Goal: Download file/media

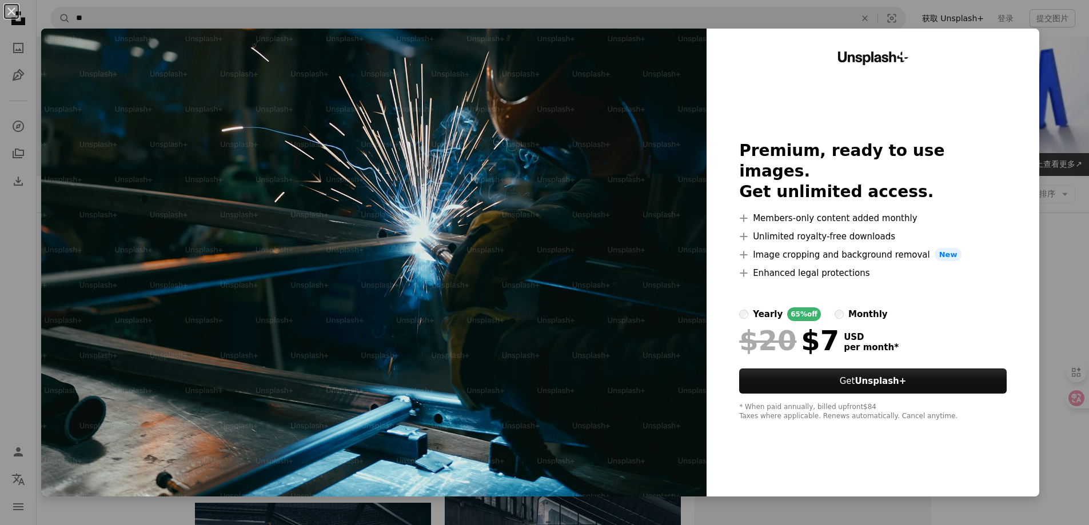
scroll to position [514, 0]
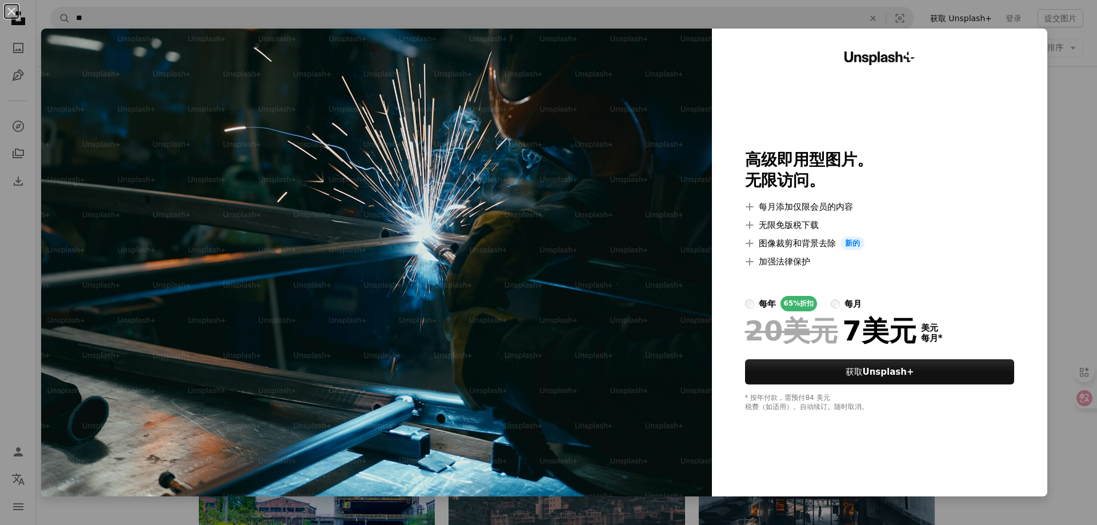
click at [600, 115] on img at bounding box center [376, 263] width 671 height 468
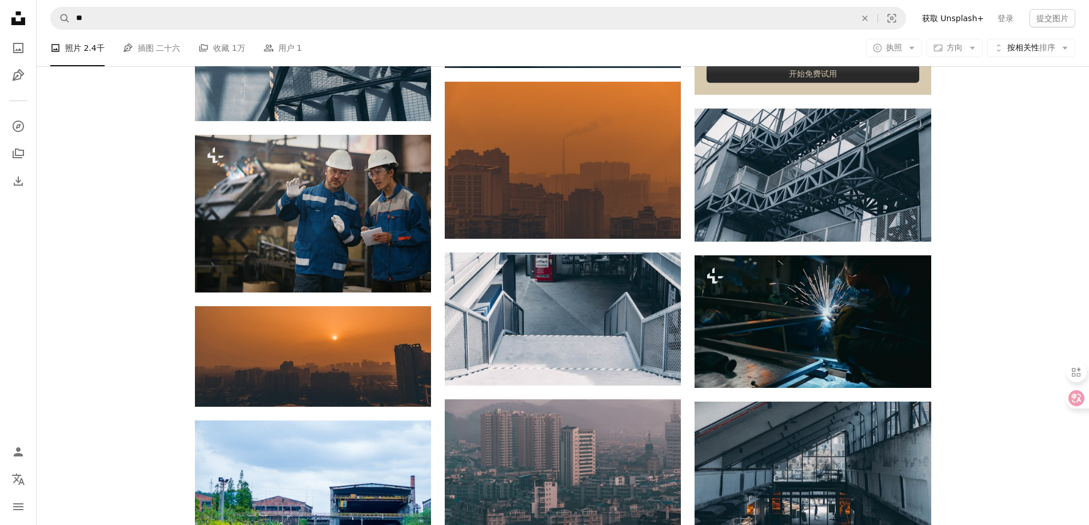
click at [1064, 258] on div "Plus sign for Unsplash+ A heart A plus sign 盖蒂图片社 对于 Unsplash+ A lock 下载 A hear…" at bounding box center [563, 517] width 1052 height 1456
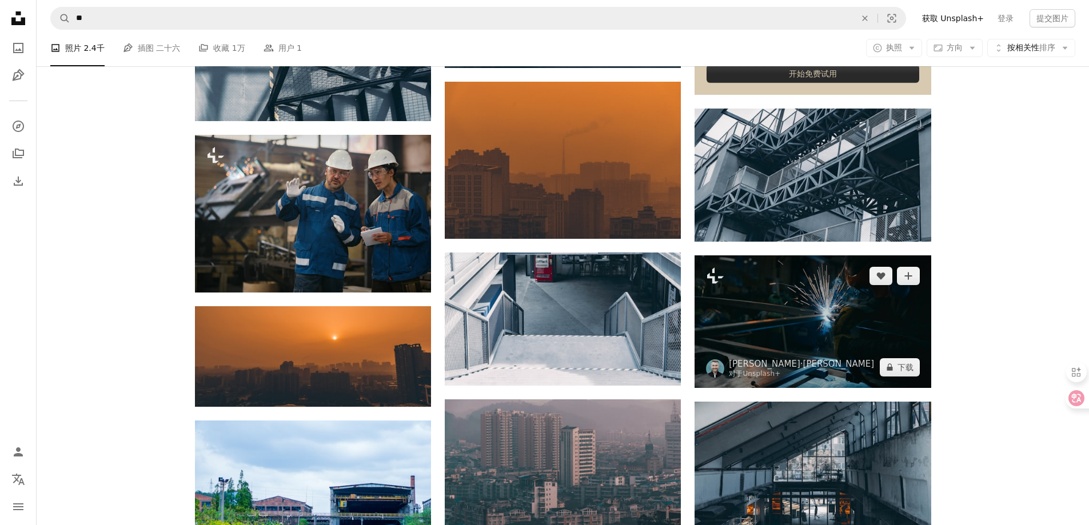
click at [795, 323] on img at bounding box center [812, 321] width 236 height 133
